Goal: Task Accomplishment & Management: Use online tool/utility

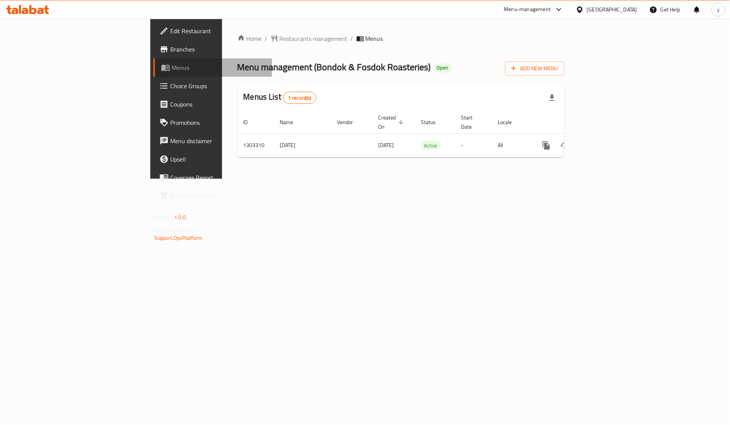
click at [172, 69] on span "Menus" at bounding box center [219, 67] width 94 height 9
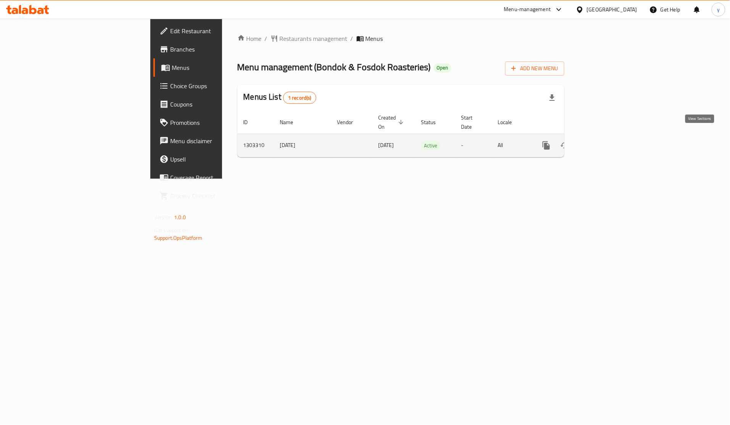
click at [606, 141] on icon "enhanced table" at bounding box center [601, 145] width 9 height 9
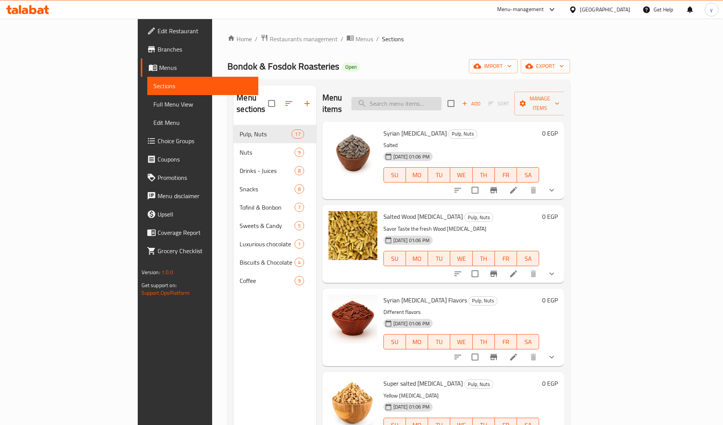
click at [437, 97] on input "search" at bounding box center [396, 103] width 90 height 13
paste input "Golden Blend Mixed Coffee – Spiced"
type input "Golden Blend Mixed Coffee – Spiced"
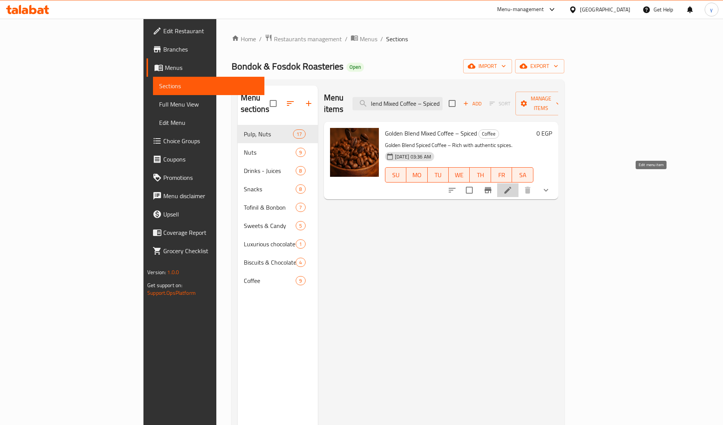
scroll to position [0, 0]
click at [513, 185] on icon at bounding box center [507, 189] width 9 height 9
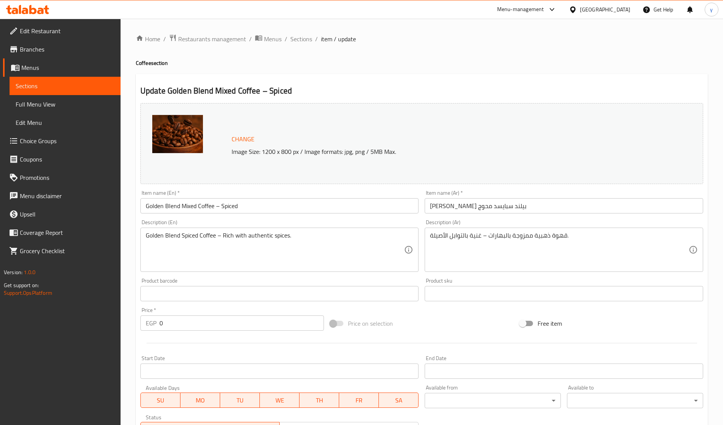
click at [430, 53] on div "Home / Restaurants management / Menus / Sections / item / update Coffee section…" at bounding box center [422, 293] width 572 height 518
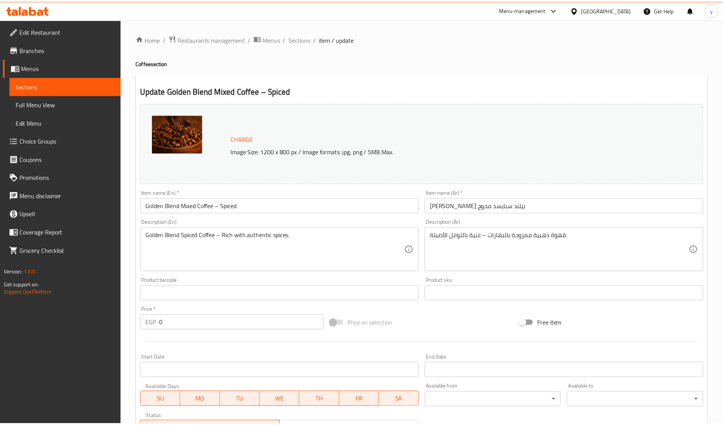
scroll to position [143, 0]
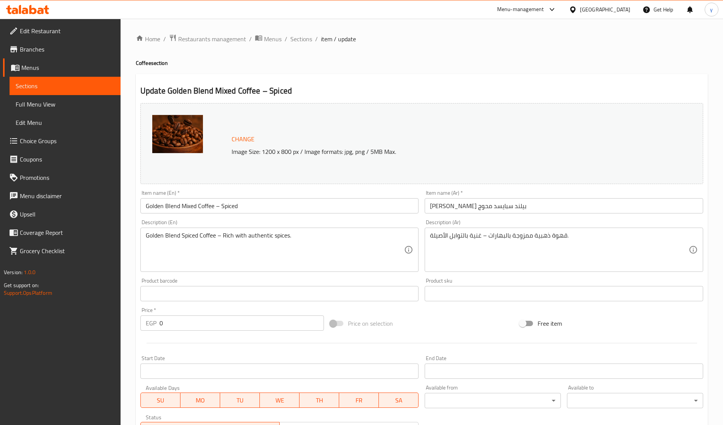
click at [372, 60] on h4 "Coffee section" at bounding box center [422, 63] width 572 height 8
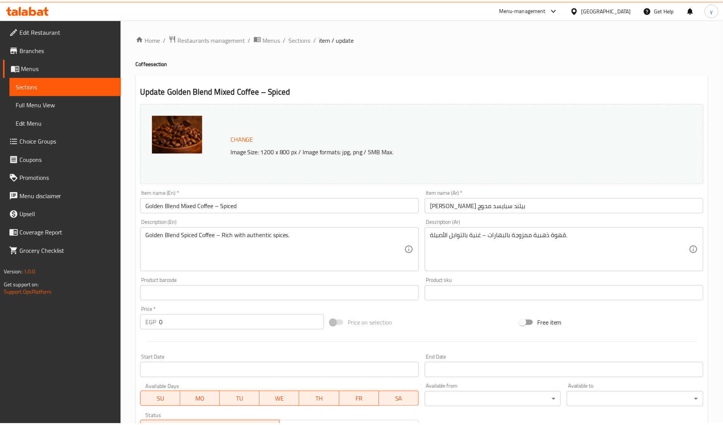
scroll to position [165, 0]
